Goal: Task Accomplishment & Management: Complete application form

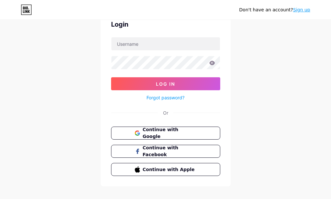
scroll to position [40, 0]
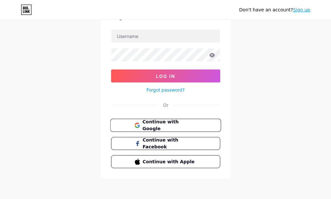
click at [177, 128] on span "Continue with Google" at bounding box center [169, 126] width 54 height 14
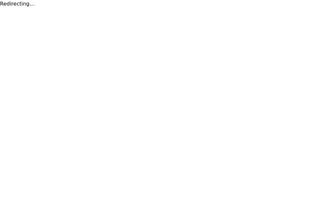
click at [191, 8] on html "Redirecting..." at bounding box center [168, 4] width 336 height 8
click at [331, 8] on html "Redirecting..." at bounding box center [168, 4] width 336 height 8
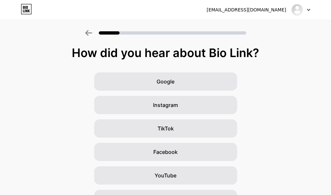
click at [88, 33] on icon at bounding box center [88, 33] width 7 height 6
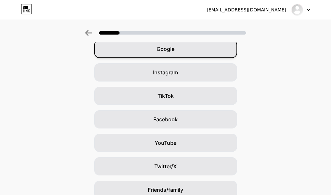
scroll to position [31, 0]
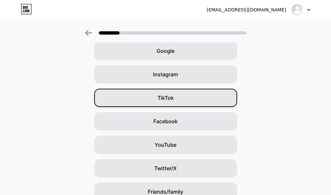
click at [149, 101] on div "TikTok" at bounding box center [165, 97] width 143 height 18
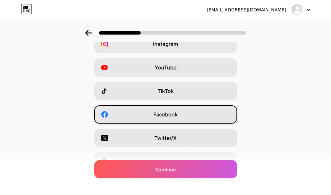
scroll to position [37, 0]
click at [147, 113] on div "Facebook" at bounding box center [165, 114] width 143 height 18
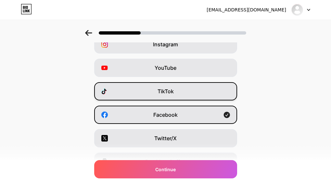
click at [138, 93] on div "TikTok" at bounding box center [165, 91] width 143 height 18
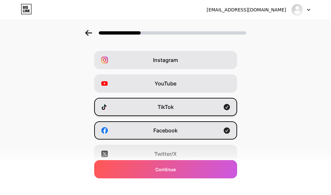
scroll to position [4, 0]
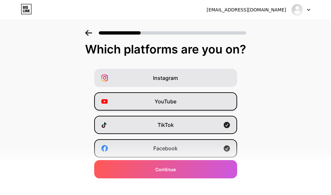
click at [132, 105] on div "YouTube" at bounding box center [165, 101] width 143 height 18
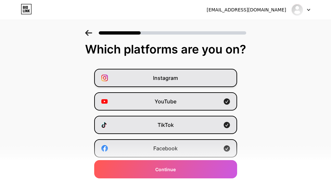
click at [143, 72] on div "Instagram" at bounding box center [165, 78] width 143 height 18
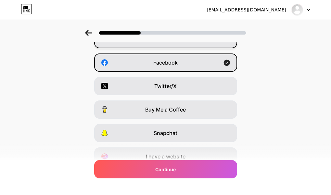
scroll to position [118, 0]
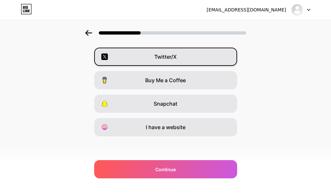
click at [126, 64] on div "Twitter/X" at bounding box center [165, 56] width 143 height 18
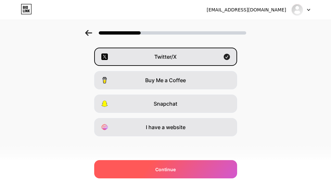
click at [154, 175] on div "Continue" at bounding box center [165, 169] width 143 height 18
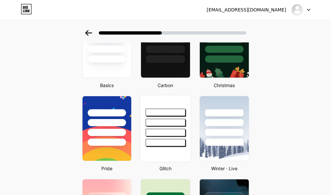
scroll to position [62, 0]
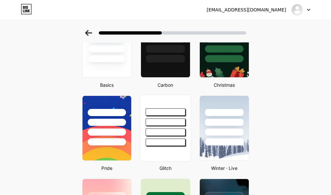
click at [171, 134] on div at bounding box center [166, 131] width 40 height 7
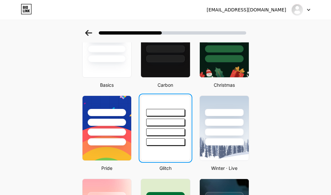
scroll to position [0, 0]
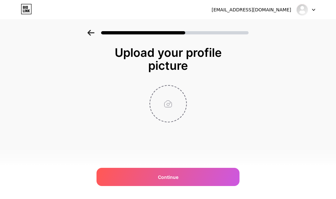
click at [174, 117] on input "file" at bounding box center [168, 104] width 36 height 36
drag, startPoint x: 174, startPoint y: 106, endPoint x: 163, endPoint y: 112, distance: 12.5
click at [163, 112] on input "file" at bounding box center [168, 104] width 36 height 36
type input "C:\fakepath\[PERSON_NAME] vịt.jpeg"
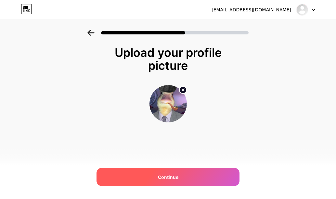
click at [176, 177] on span "Continue" at bounding box center [168, 177] width 20 height 7
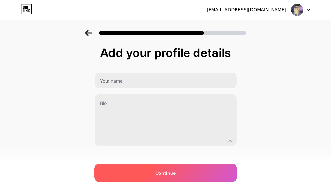
click at [204, 176] on div "Continue" at bounding box center [165, 172] width 143 height 18
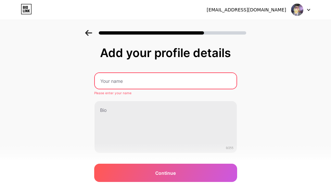
click at [160, 83] on input "text" at bounding box center [166, 81] width 142 height 16
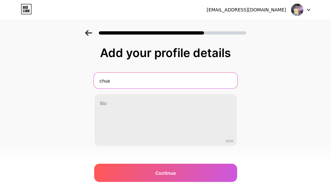
type input "chua"
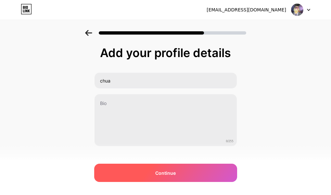
click at [168, 171] on span "Continue" at bounding box center [165, 172] width 20 height 7
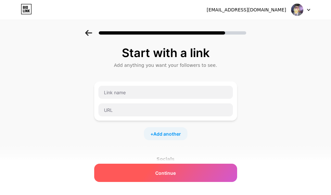
click at [179, 177] on div "Continue" at bounding box center [165, 172] width 143 height 18
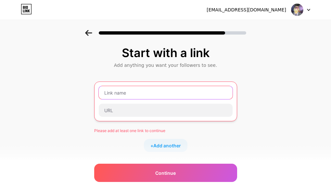
click at [143, 91] on input "text" at bounding box center [166, 92] width 134 height 13
click at [148, 95] on input "text" at bounding box center [166, 92] width 134 height 13
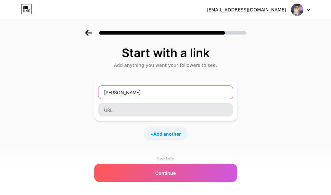
type input "[PERSON_NAME]"
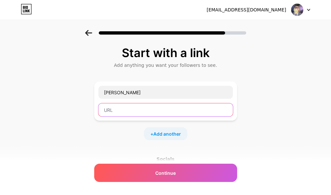
click at [129, 111] on input "text" at bounding box center [166, 109] width 135 height 13
paste input "[URL][DOMAIN_NAME]"
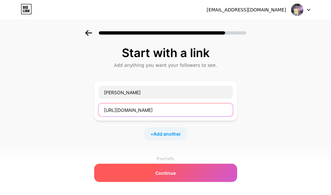
type input "[URL][DOMAIN_NAME]"
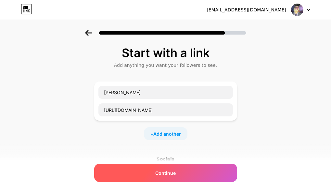
click at [150, 173] on div "Continue" at bounding box center [165, 172] width 143 height 18
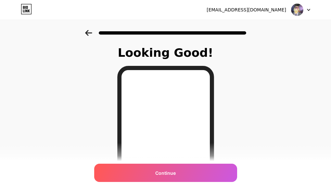
click at [167, 177] on div "Continue" at bounding box center [165, 172] width 143 height 18
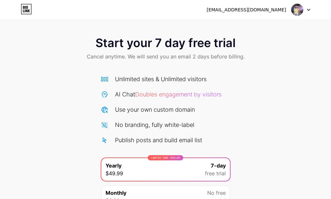
scroll to position [0, 0]
click at [308, 9] on icon at bounding box center [308, 10] width 3 height 2
click at [251, 29] on li "Logout" at bounding box center [270, 27] width 81 height 18
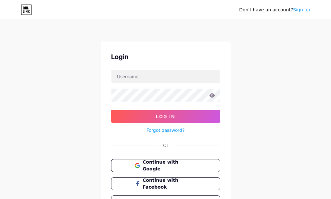
click at [157, 130] on link "Forgot password?" at bounding box center [166, 130] width 38 height 7
click at [307, 11] on link "Sign up" at bounding box center [301, 9] width 17 height 5
